Goal: Feedback & Contribution: Contribute content

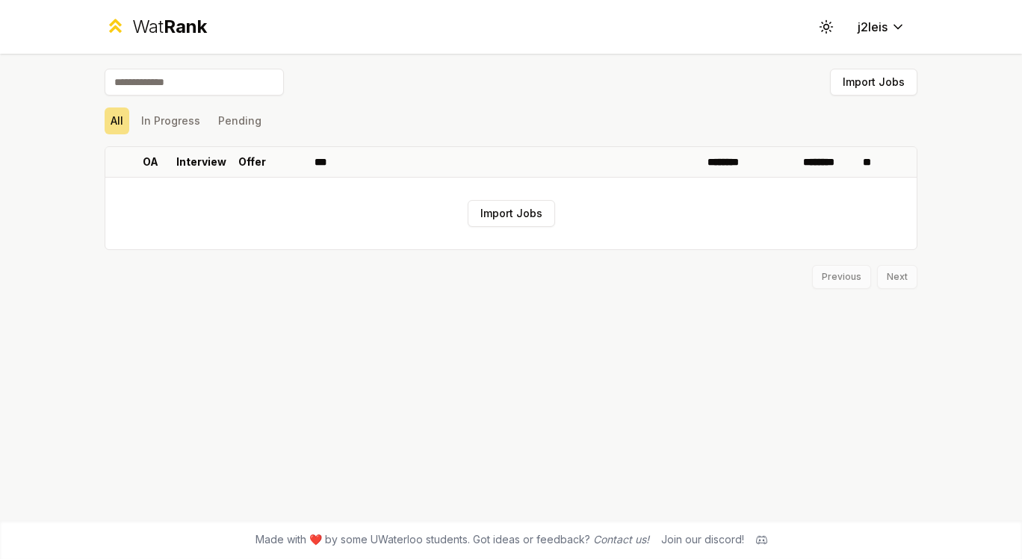
click at [888, 81] on button "Import Jobs" at bounding box center [873, 82] width 87 height 27
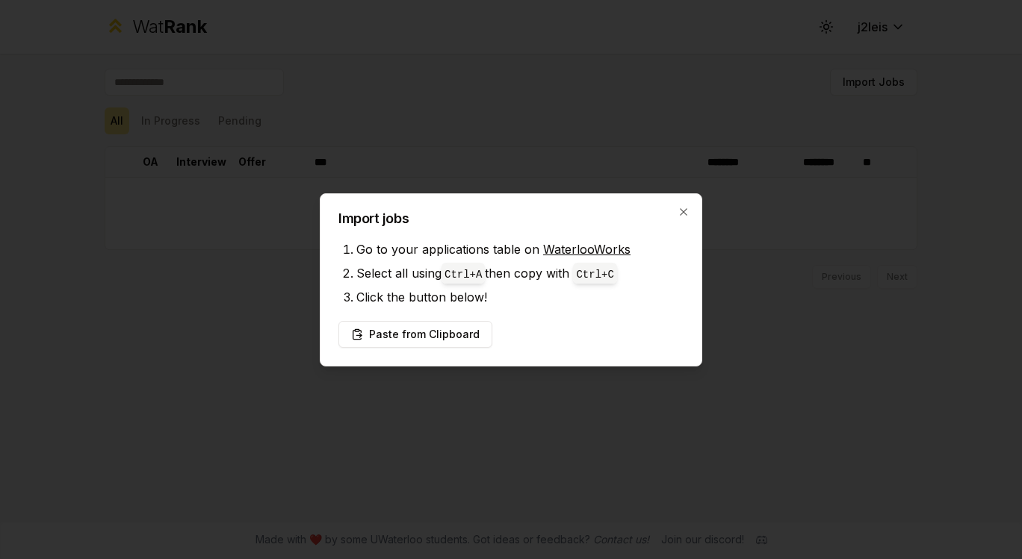
click at [604, 244] on link "WaterlooWorks" at bounding box center [586, 249] width 87 height 15
click at [444, 337] on button "Paste from Clipboard" at bounding box center [415, 334] width 154 height 27
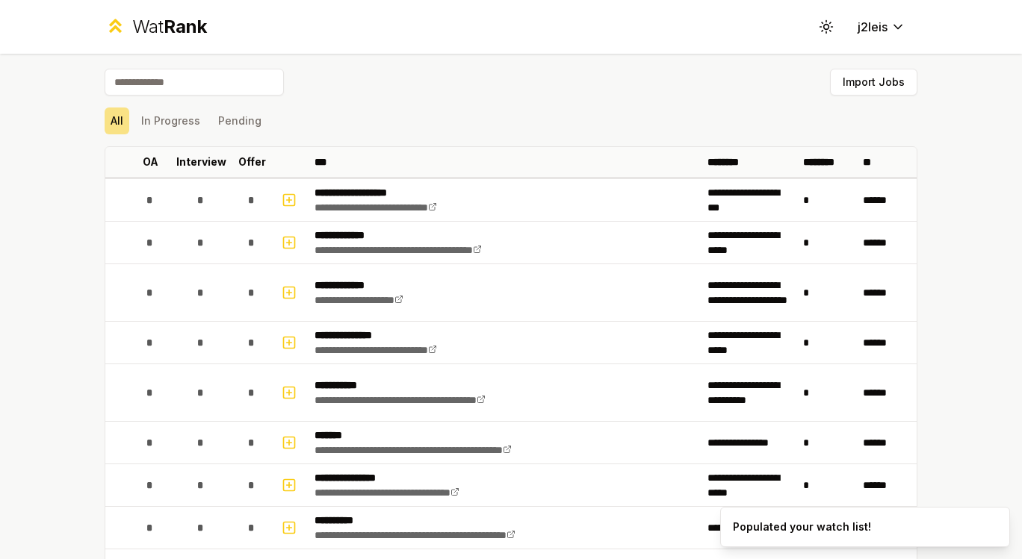
click at [289, 199] on icon "button" at bounding box center [289, 199] width 0 height 5
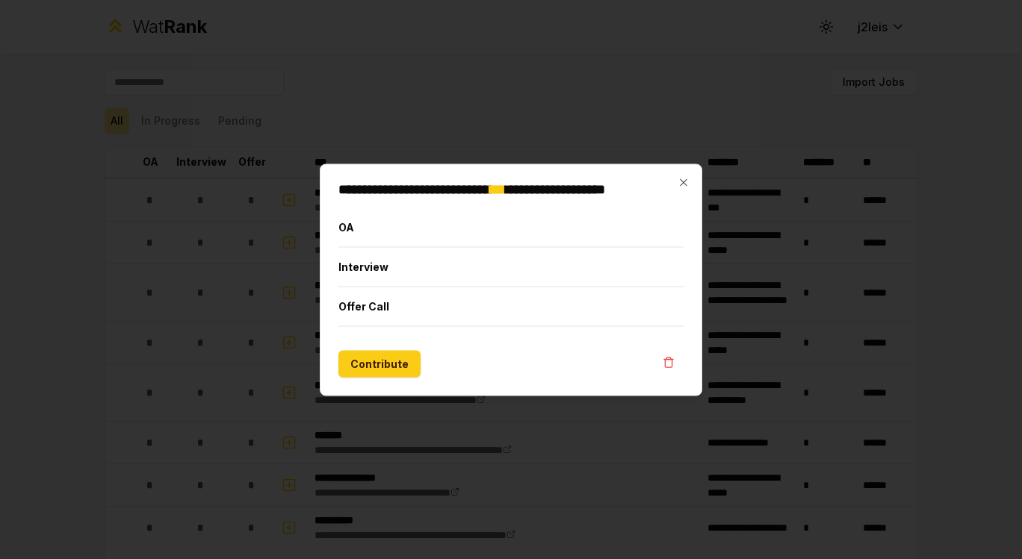
click at [432, 263] on button "Interview" at bounding box center [510, 266] width 345 height 39
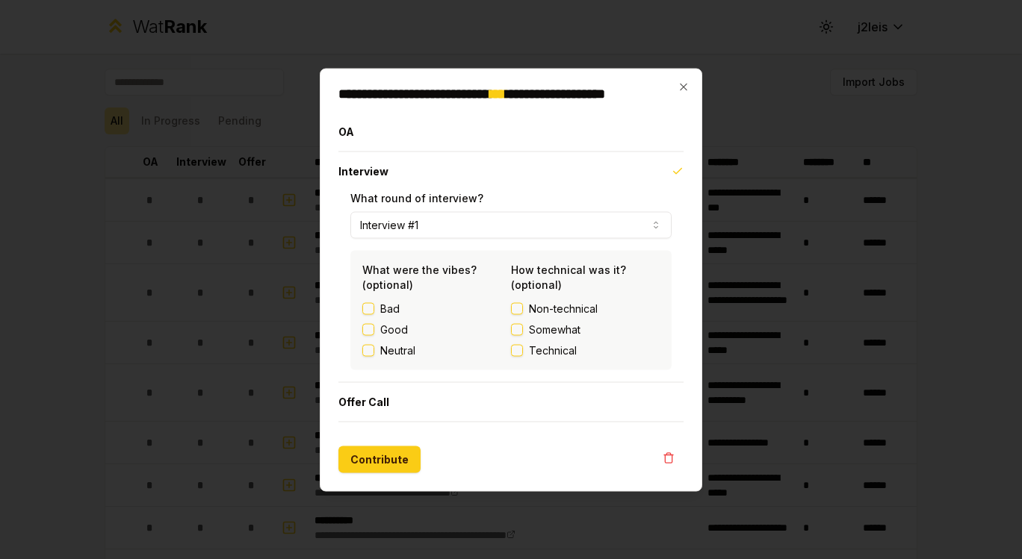
click at [565, 330] on span "Somewhat" at bounding box center [555, 329] width 52 height 15
click at [523, 330] on button "Somewhat" at bounding box center [517, 329] width 12 height 12
click at [396, 334] on label "Good" at bounding box center [394, 329] width 28 height 15
click at [374, 334] on button "Good" at bounding box center [368, 329] width 12 height 12
click at [386, 469] on button "Contribute" at bounding box center [379, 459] width 82 height 27
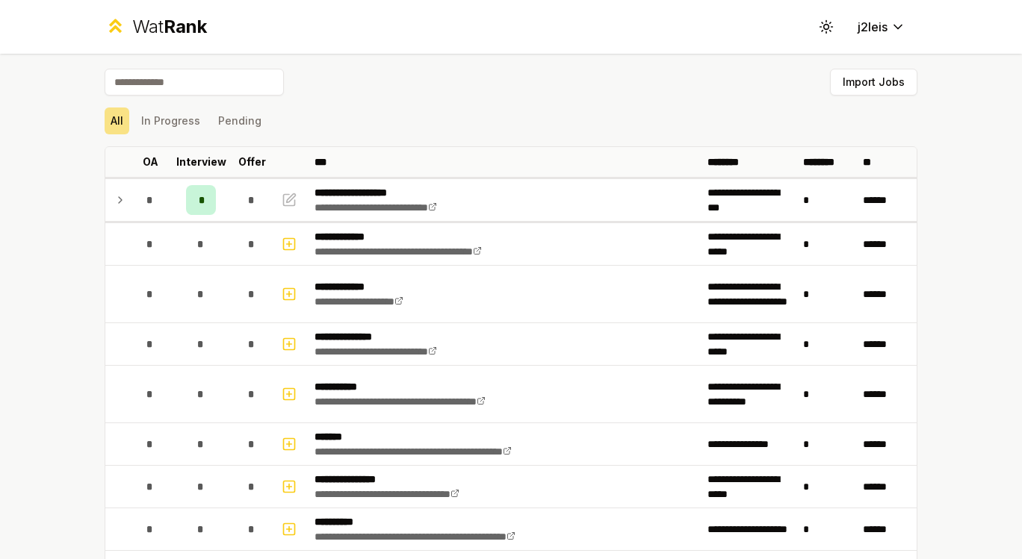
click at [114, 200] on icon at bounding box center [120, 200] width 12 height 18
